Goal: Check status: Check status

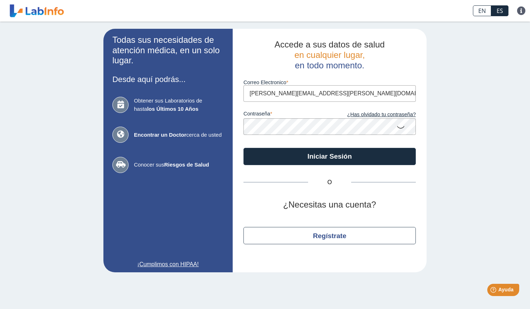
click at [403, 127] on icon at bounding box center [401, 127] width 9 height 14
click at [244, 148] on button "Iniciar Sesión" at bounding box center [330, 156] width 172 height 17
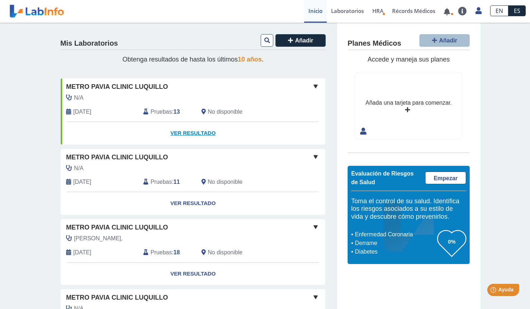
click at [195, 135] on link "Ver Resultado" at bounding box center [193, 133] width 265 height 23
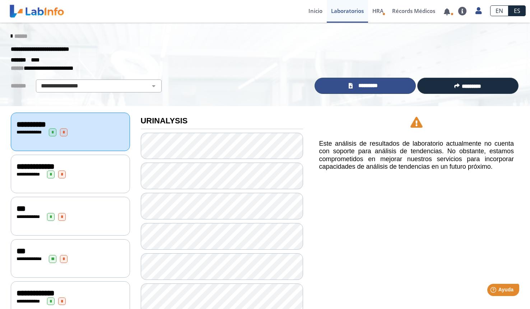
click at [369, 87] on span "*********" at bounding box center [368, 86] width 27 height 8
